Goal: Task Accomplishment & Management: Use online tool/utility

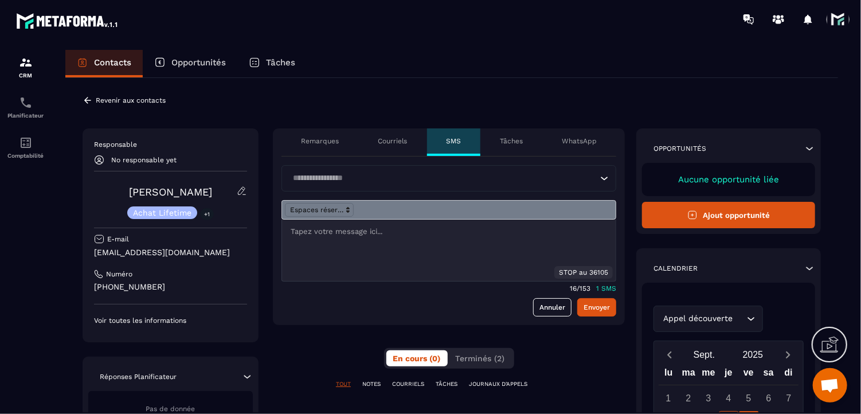
drag, startPoint x: 25, startPoint y: 65, endPoint x: 272, endPoint y: 58, distance: 247.2
click at [25, 65] on img at bounding box center [26, 63] width 14 height 14
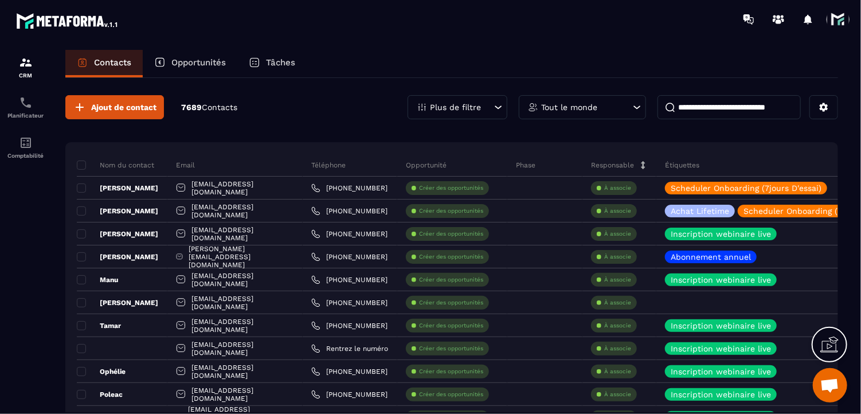
drag, startPoint x: 272, startPoint y: 58, endPoint x: 279, endPoint y: 71, distance: 14.9
click at [272, 58] on p "Tâches" at bounding box center [280, 62] width 29 height 10
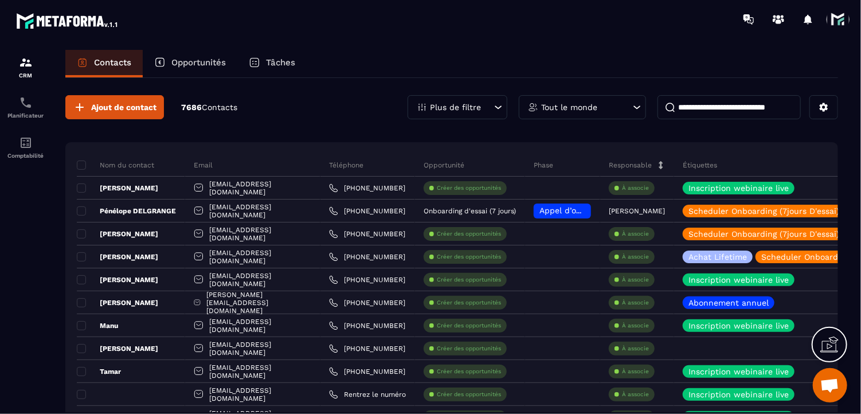
click at [260, 57] on icon at bounding box center [254, 62] width 11 height 11
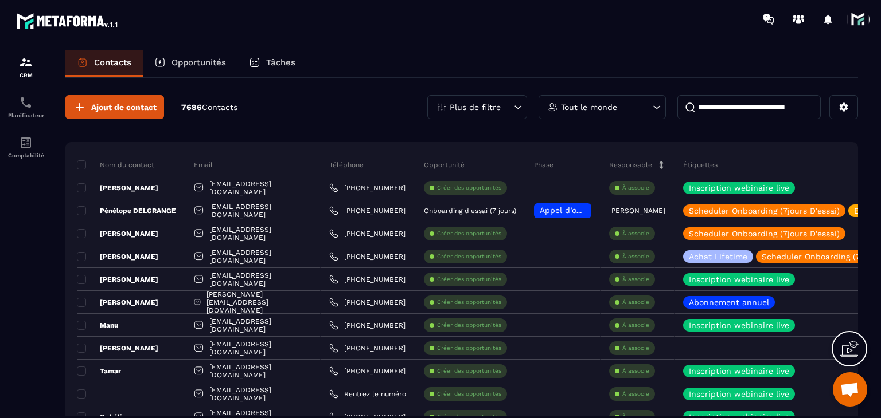
click at [259, 69] on div "Tâches" at bounding box center [271, 64] width 69 height 28
